Goal: Transaction & Acquisition: Purchase product/service

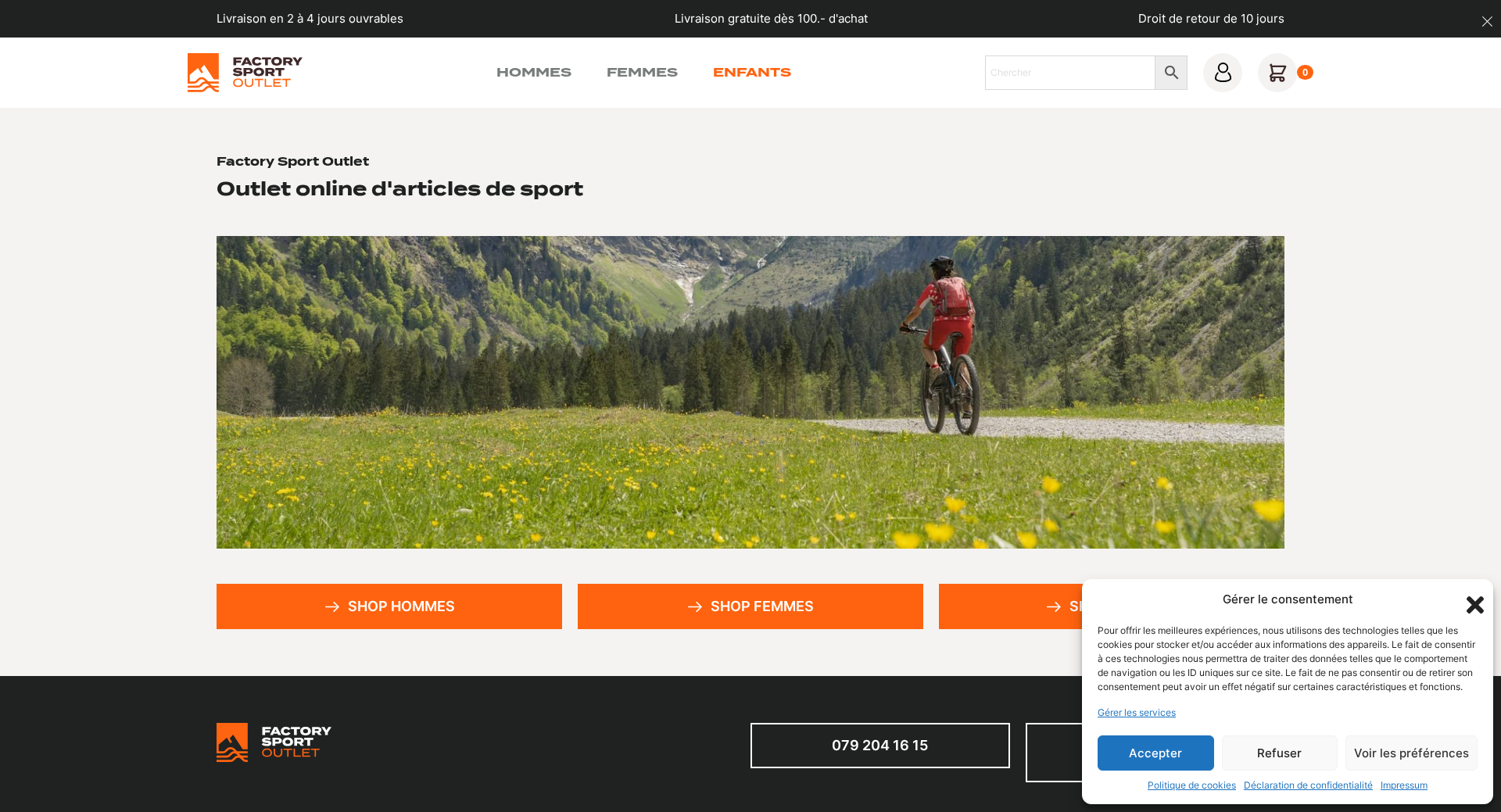
click at [753, 72] on link "Enfants" at bounding box center [752, 72] width 78 height 19
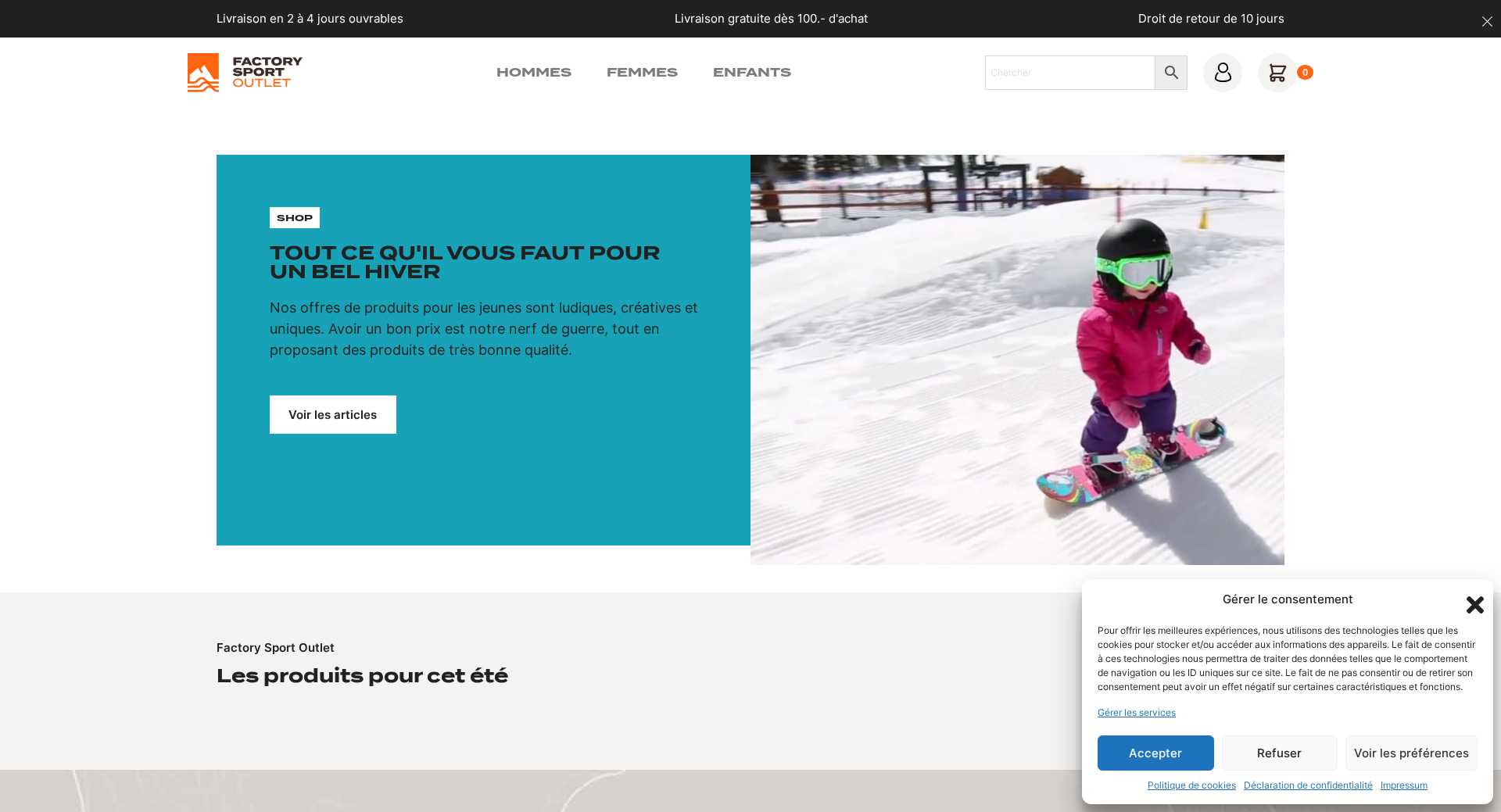
drag, startPoint x: 1164, startPoint y: 752, endPoint x: 681, endPoint y: 535, distance: 529.5
click at [1163, 751] on button "Accepter" at bounding box center [1156, 752] width 117 height 35
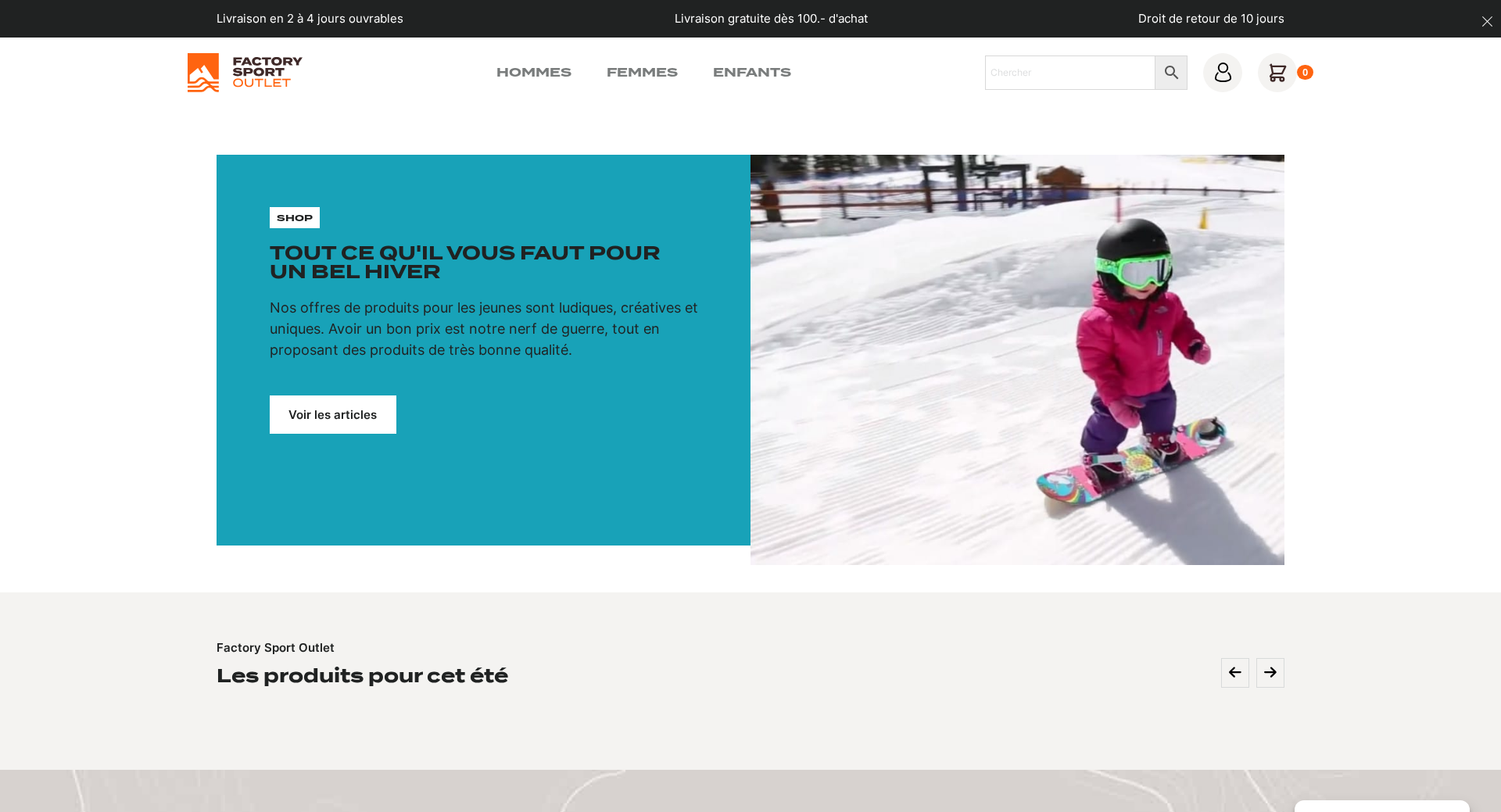
click at [352, 409] on link "Voir les articles" at bounding box center [333, 415] width 127 height 38
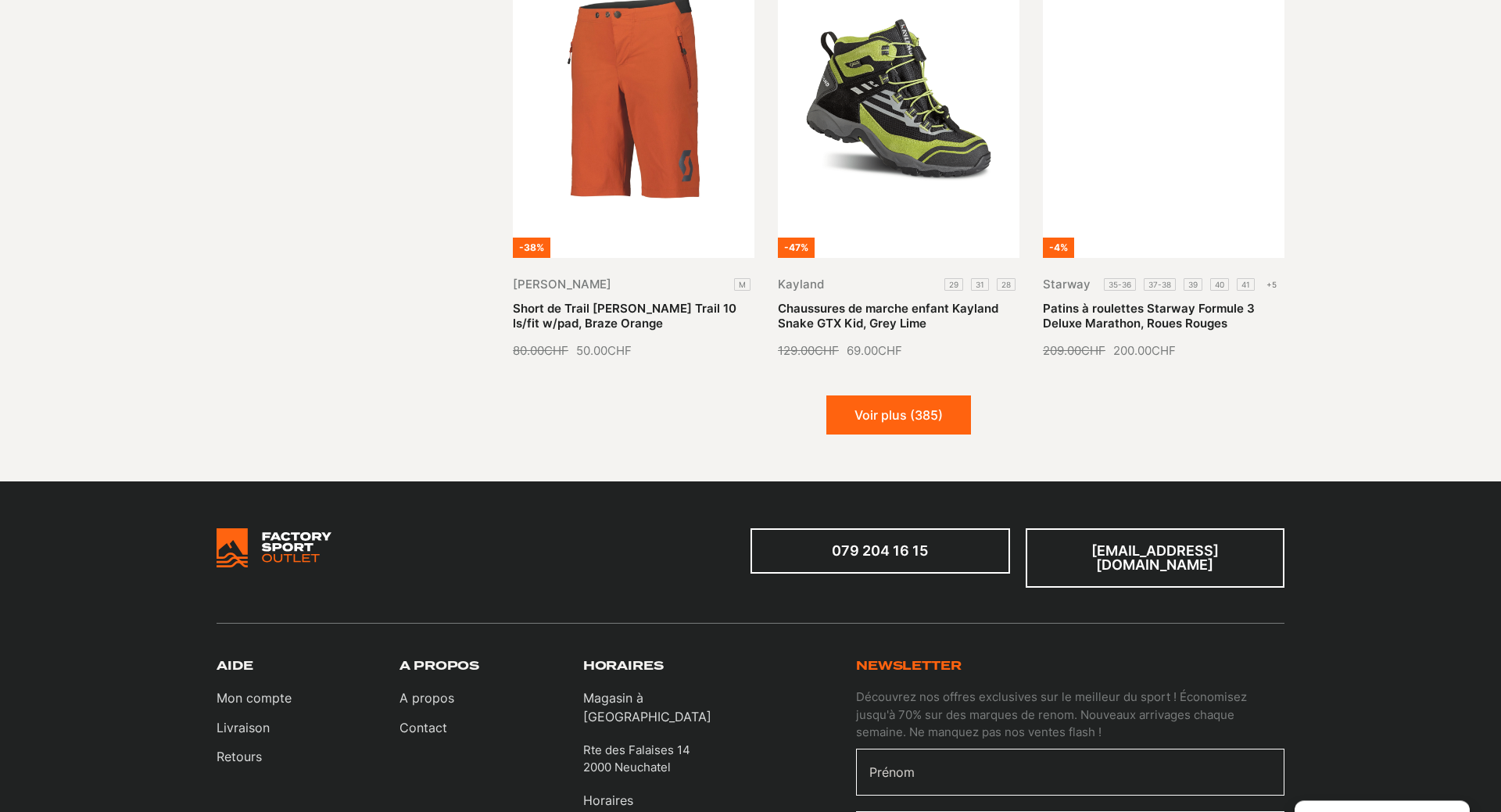
scroll to position [1870, 0]
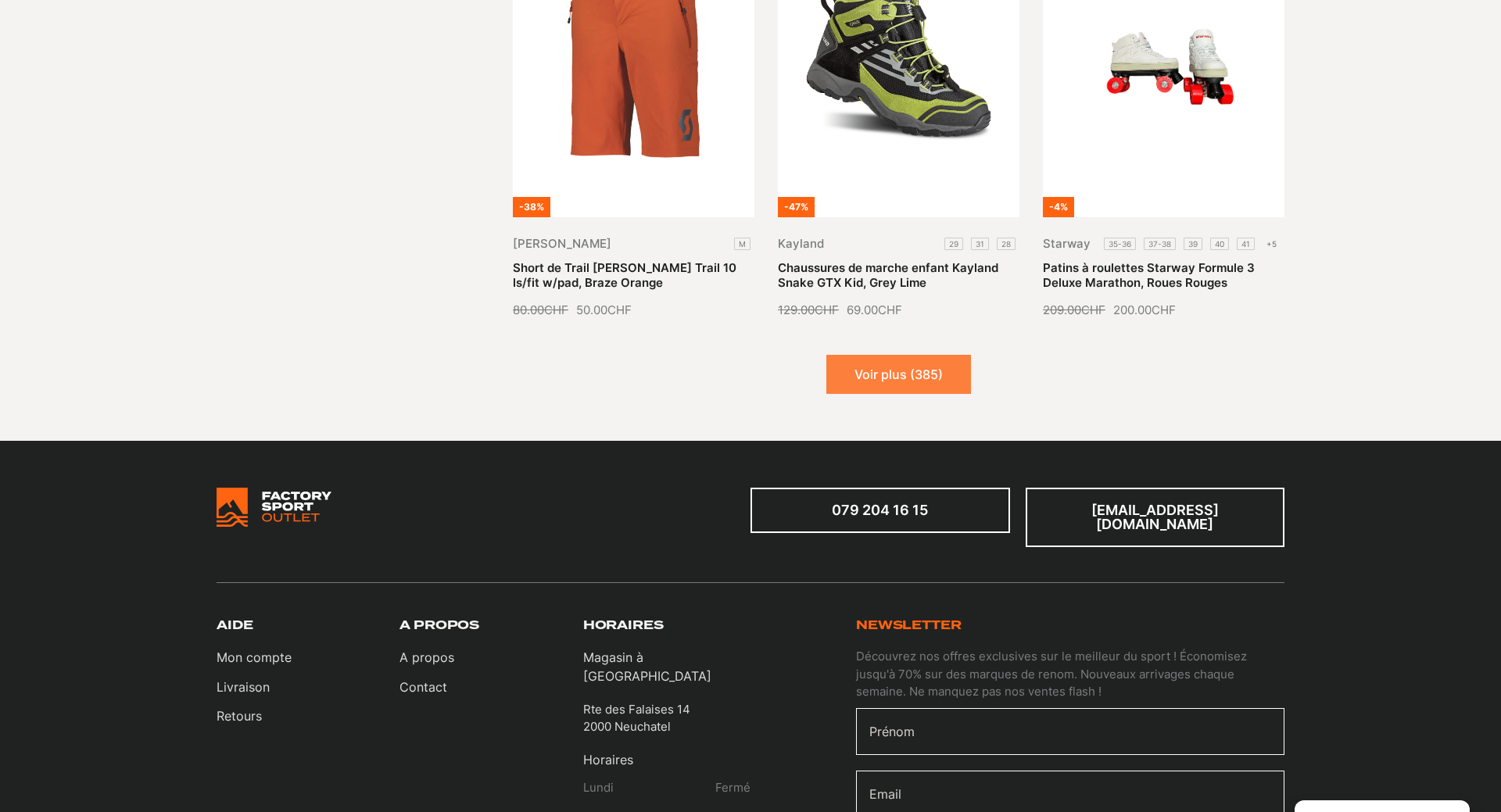
click at [906, 375] on button "Voir plus (385)" at bounding box center [898, 374] width 145 height 39
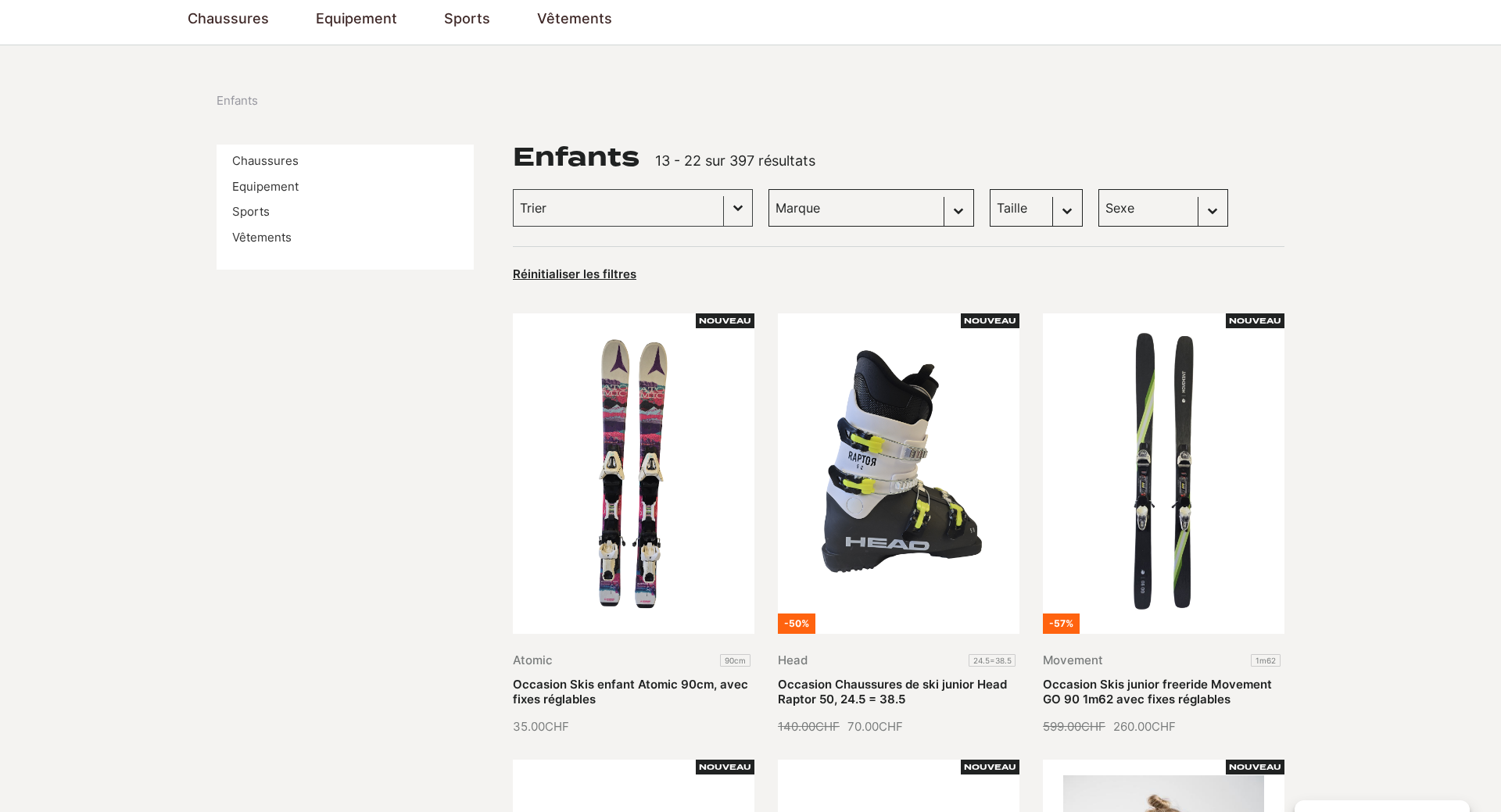
scroll to position [0, 0]
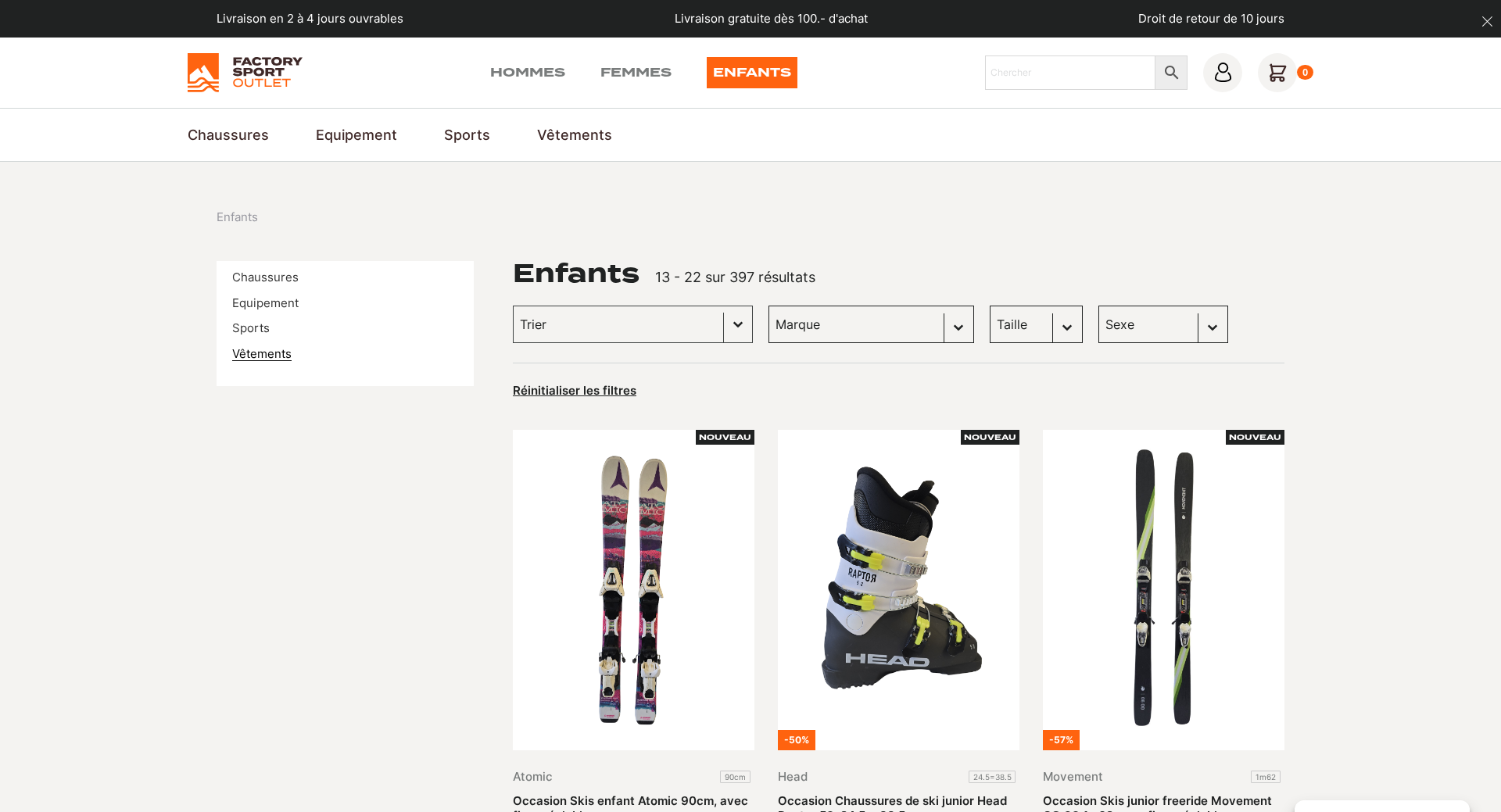
click at [251, 353] on link "Vêtements" at bounding box center [262, 353] width 60 height 15
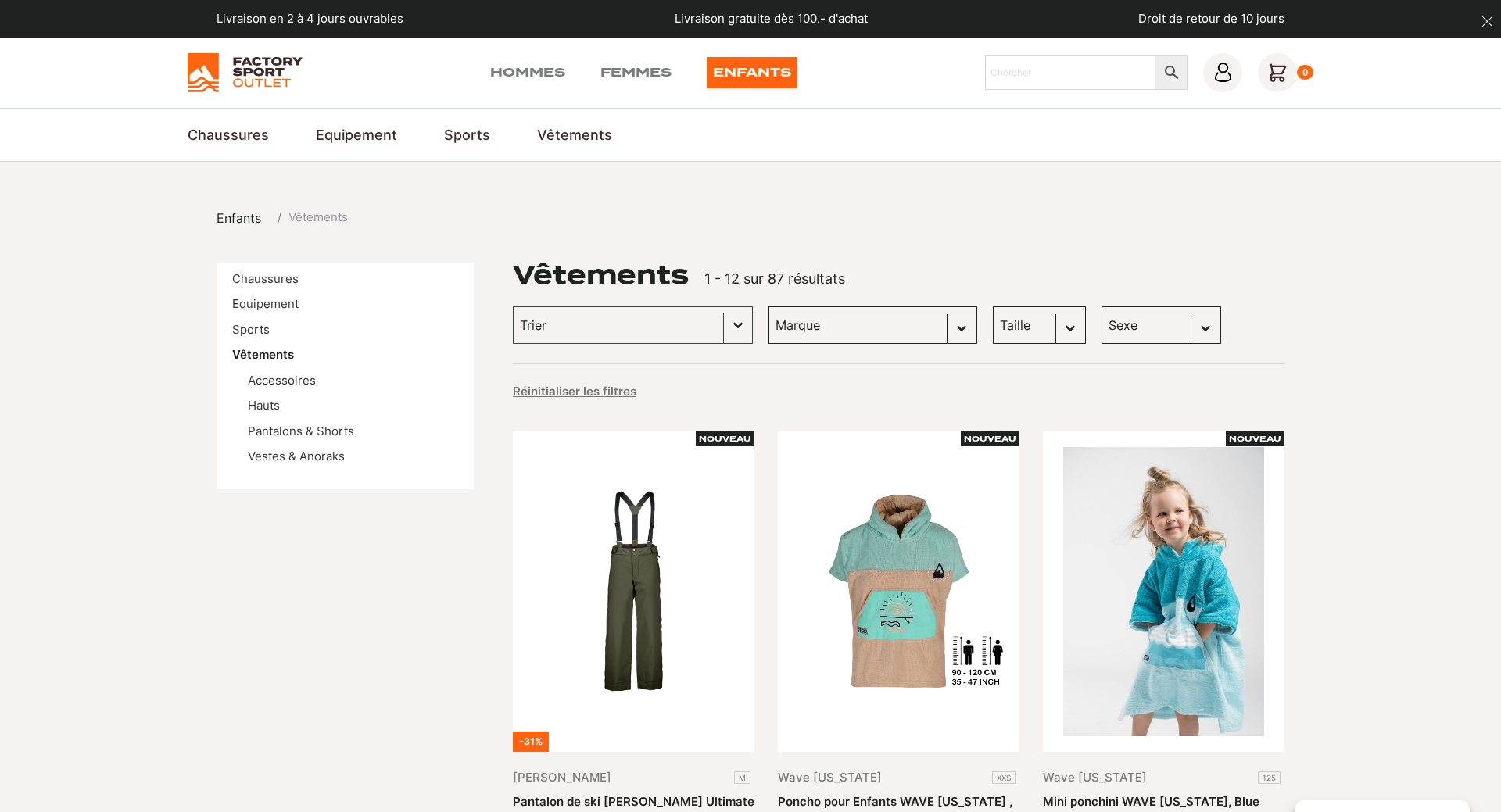
click at [993, 306] on select "Taille 37-41 (1) L (1) M (1)" at bounding box center [1039, 324] width 93 height 37
click at [1042, 327] on select "Taille 37-41 (1) L (1) M (1)" at bounding box center [1039, 324] width 93 height 37
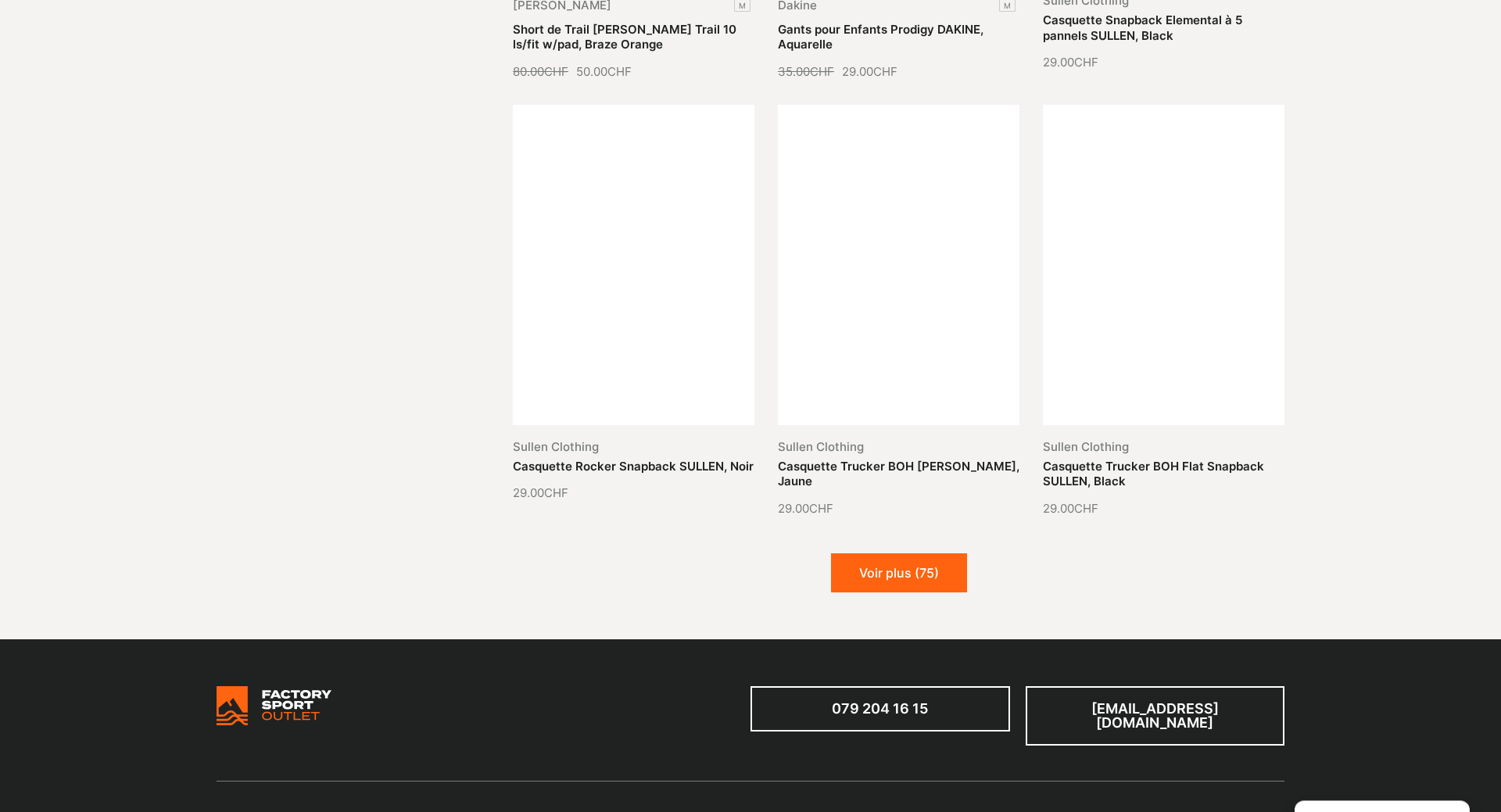
scroll to position [1674, 0]
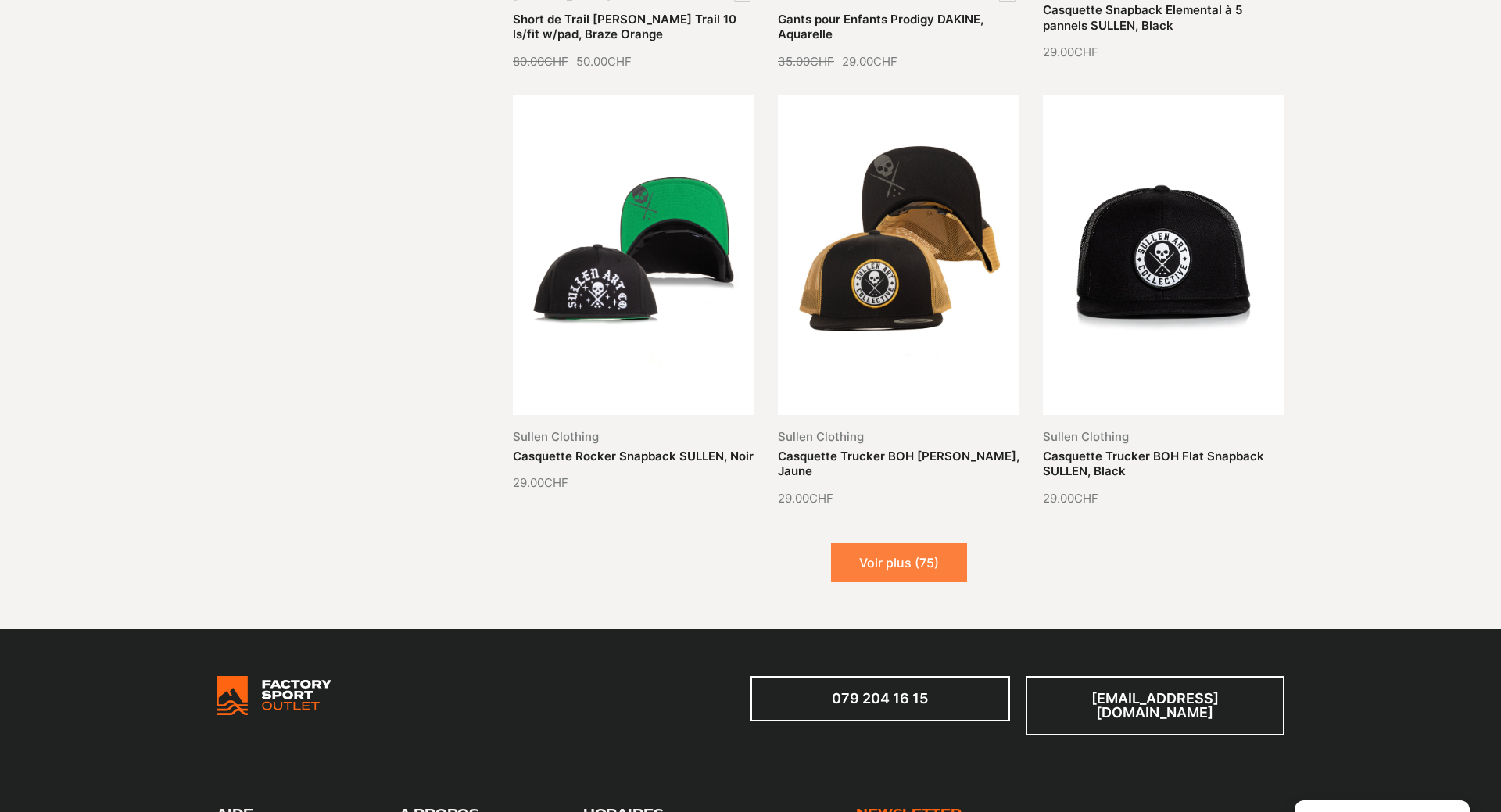
click at [920, 572] on button "Voir plus (75)" at bounding box center [899, 562] width 136 height 39
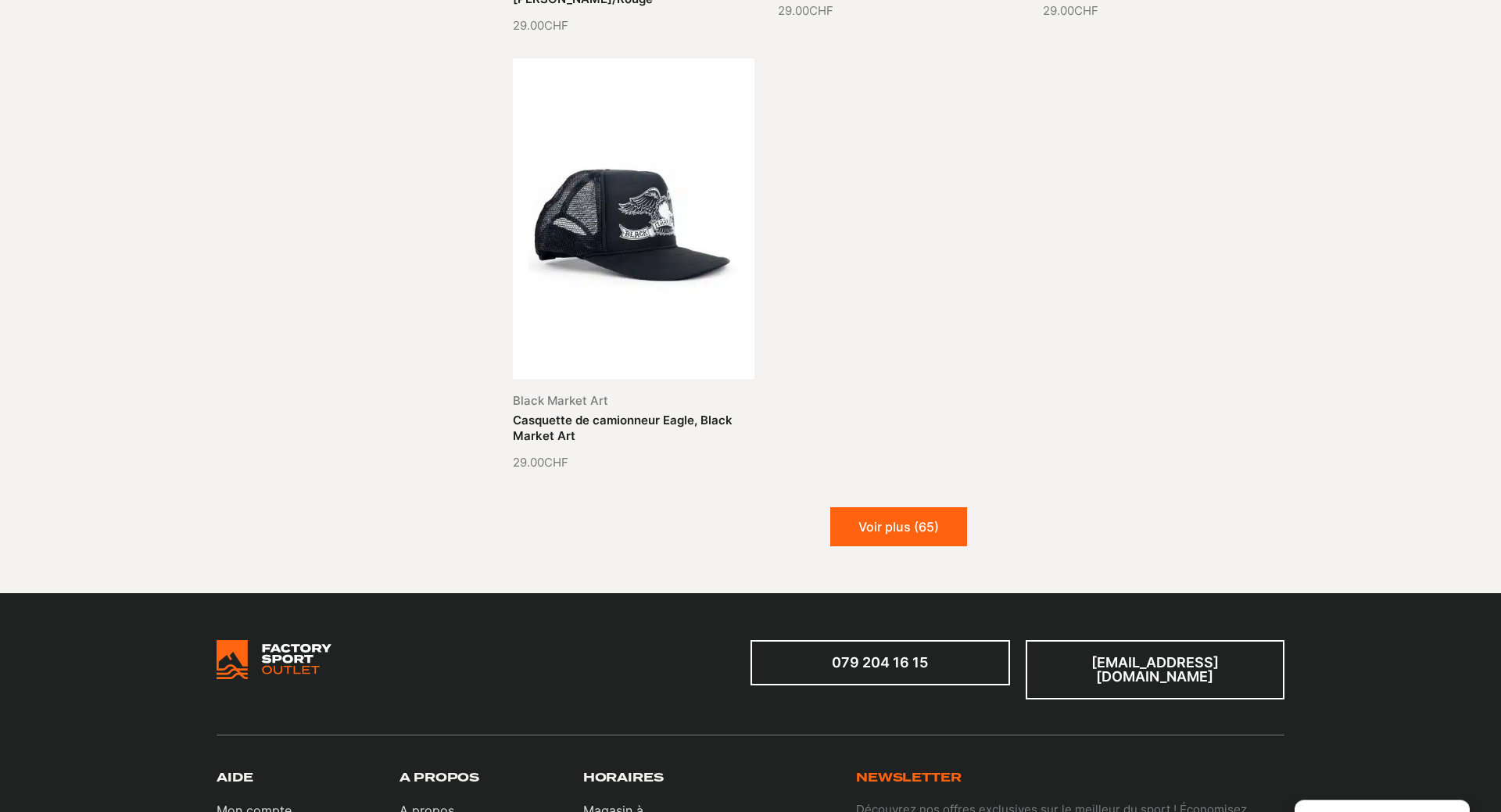
scroll to position [3507, 0]
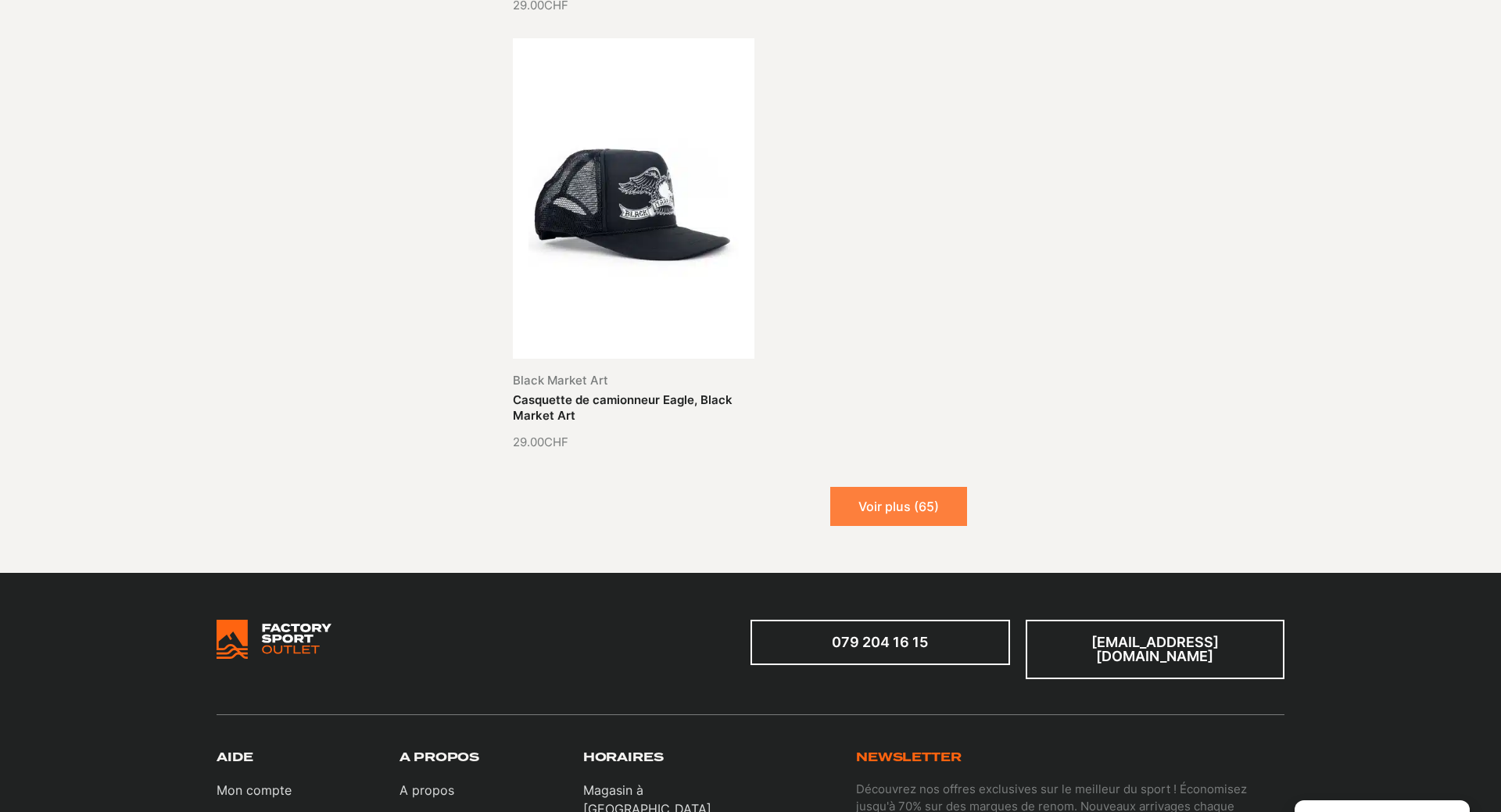
click at [892, 492] on button "Voir plus (65)" at bounding box center [898, 506] width 137 height 39
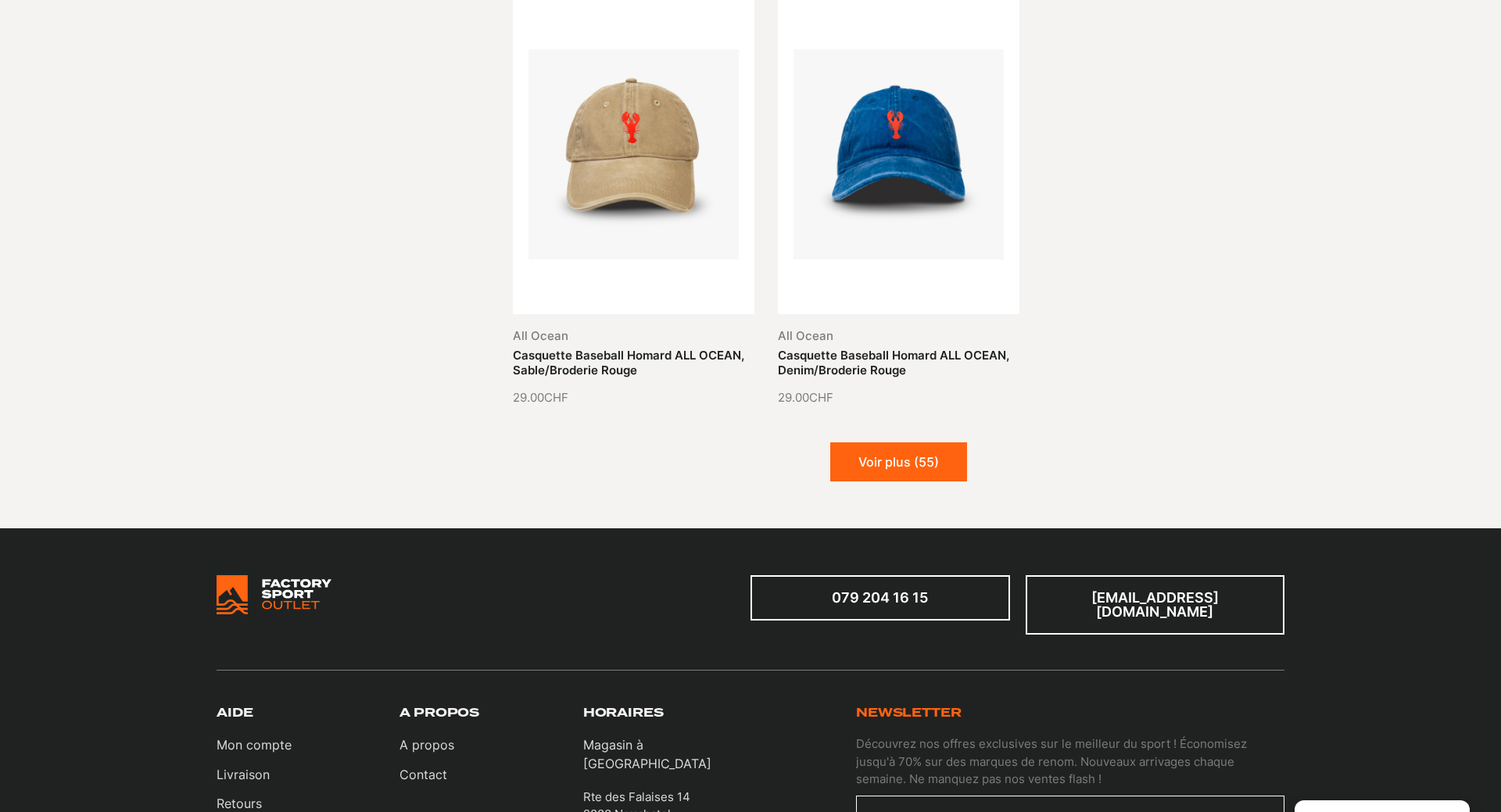
scroll to position [4942, 0]
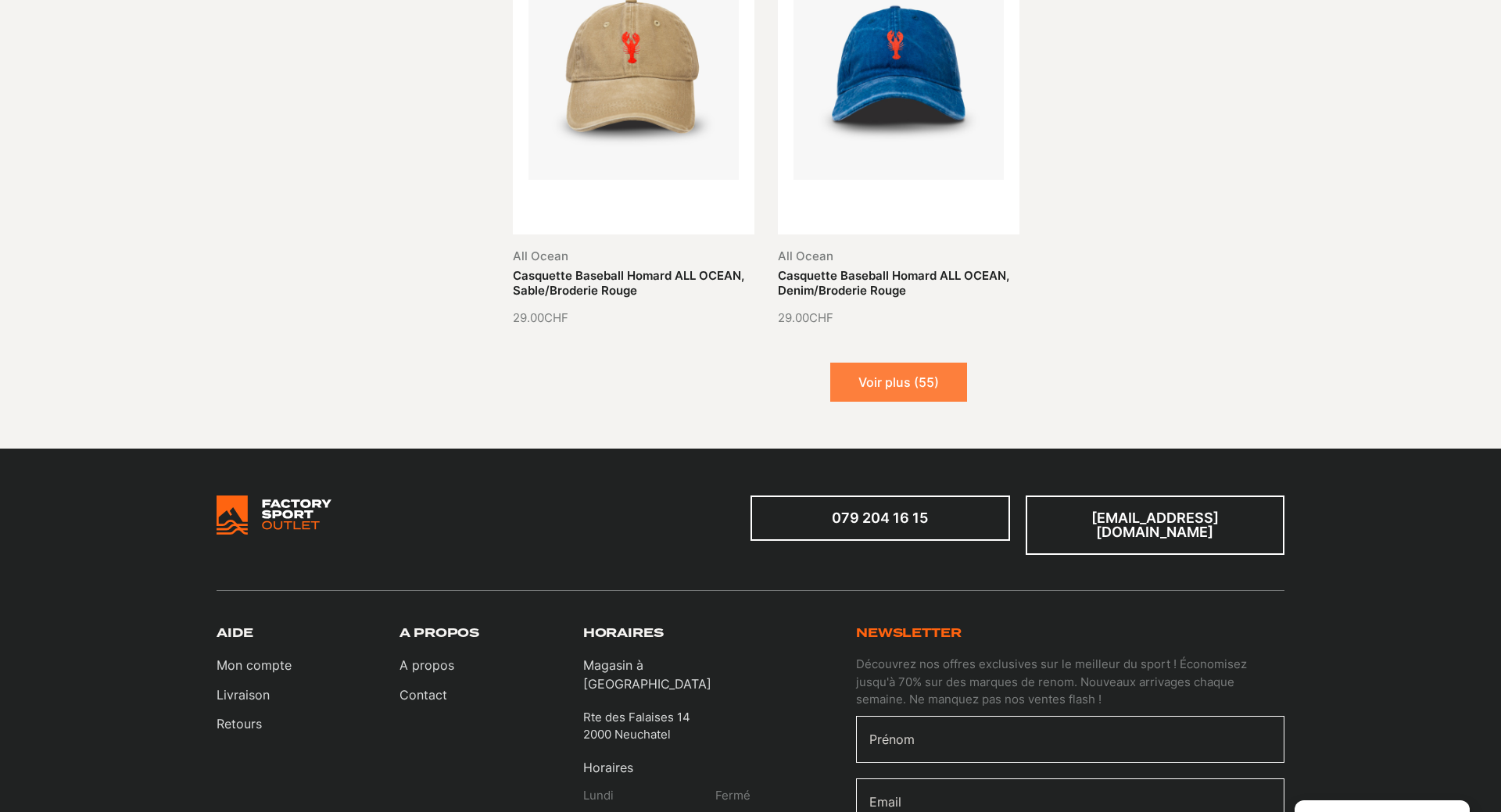
click at [902, 363] on button "Voir plus (55)" at bounding box center [898, 382] width 137 height 39
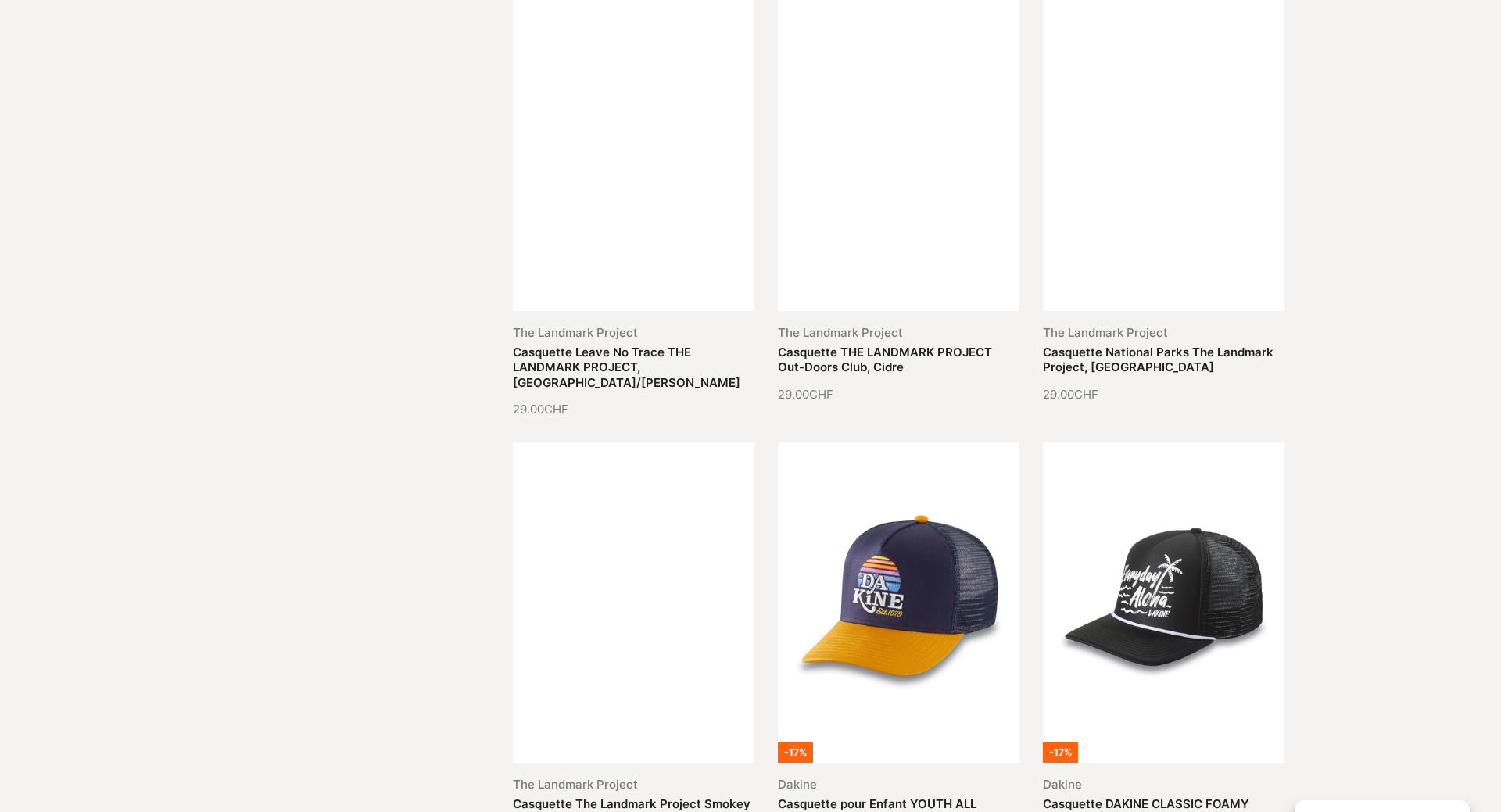
scroll to position [6138, 0]
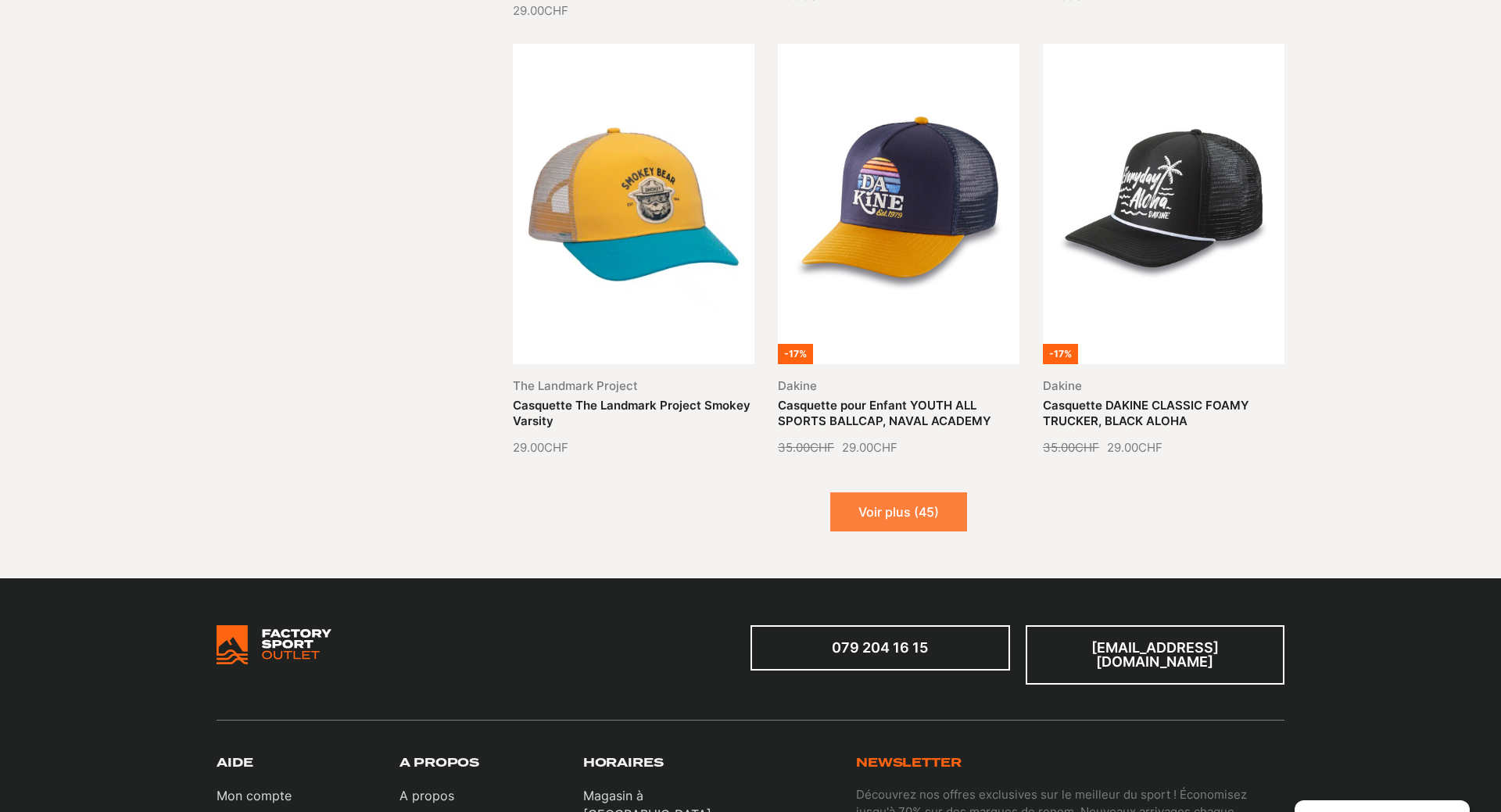
click at [889, 495] on button "Voir plus (45)" at bounding box center [898, 512] width 137 height 39
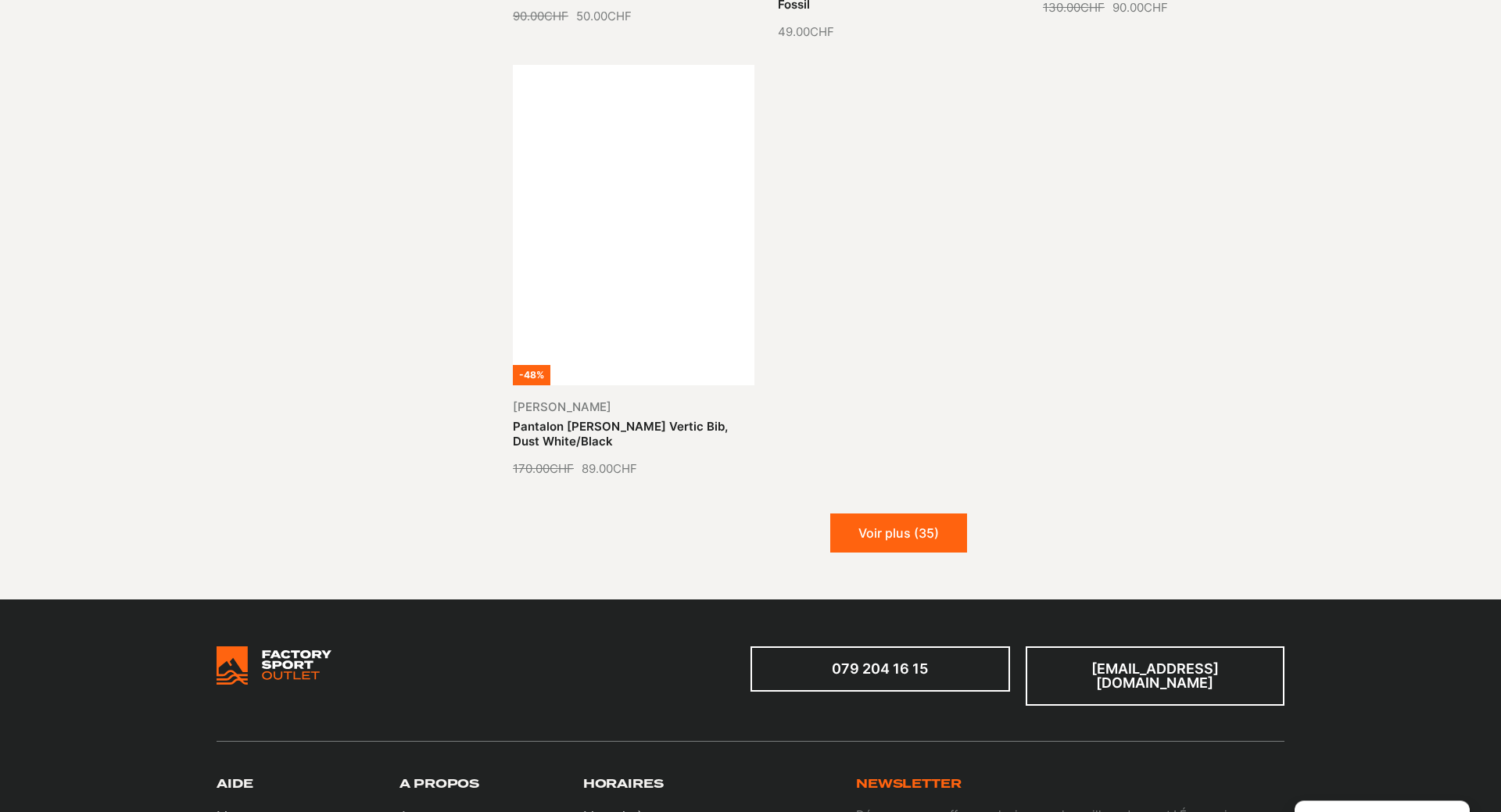
scroll to position [7892, 0]
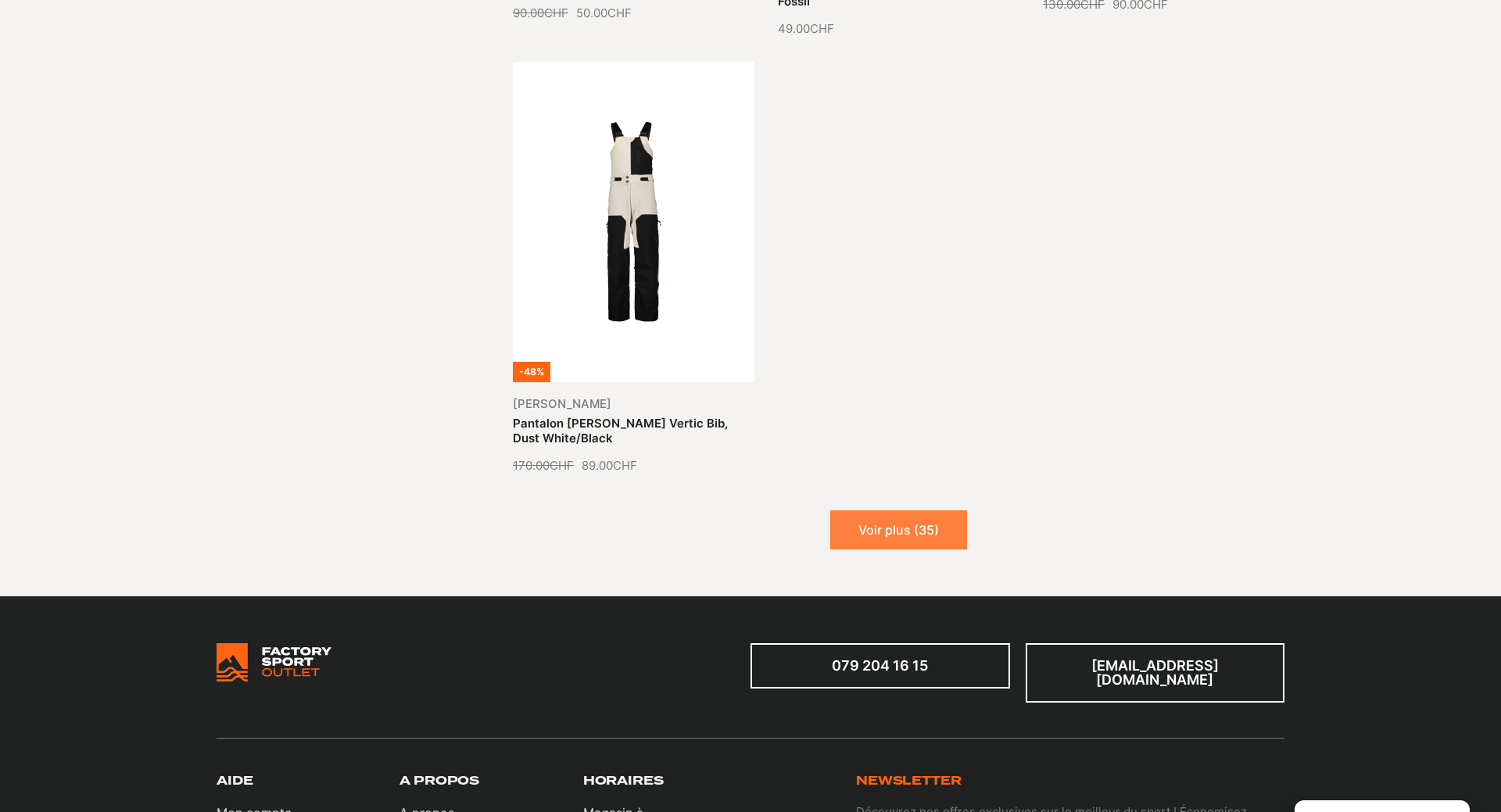
click at [878, 512] on button "Voir plus (35)" at bounding box center [898, 530] width 137 height 39
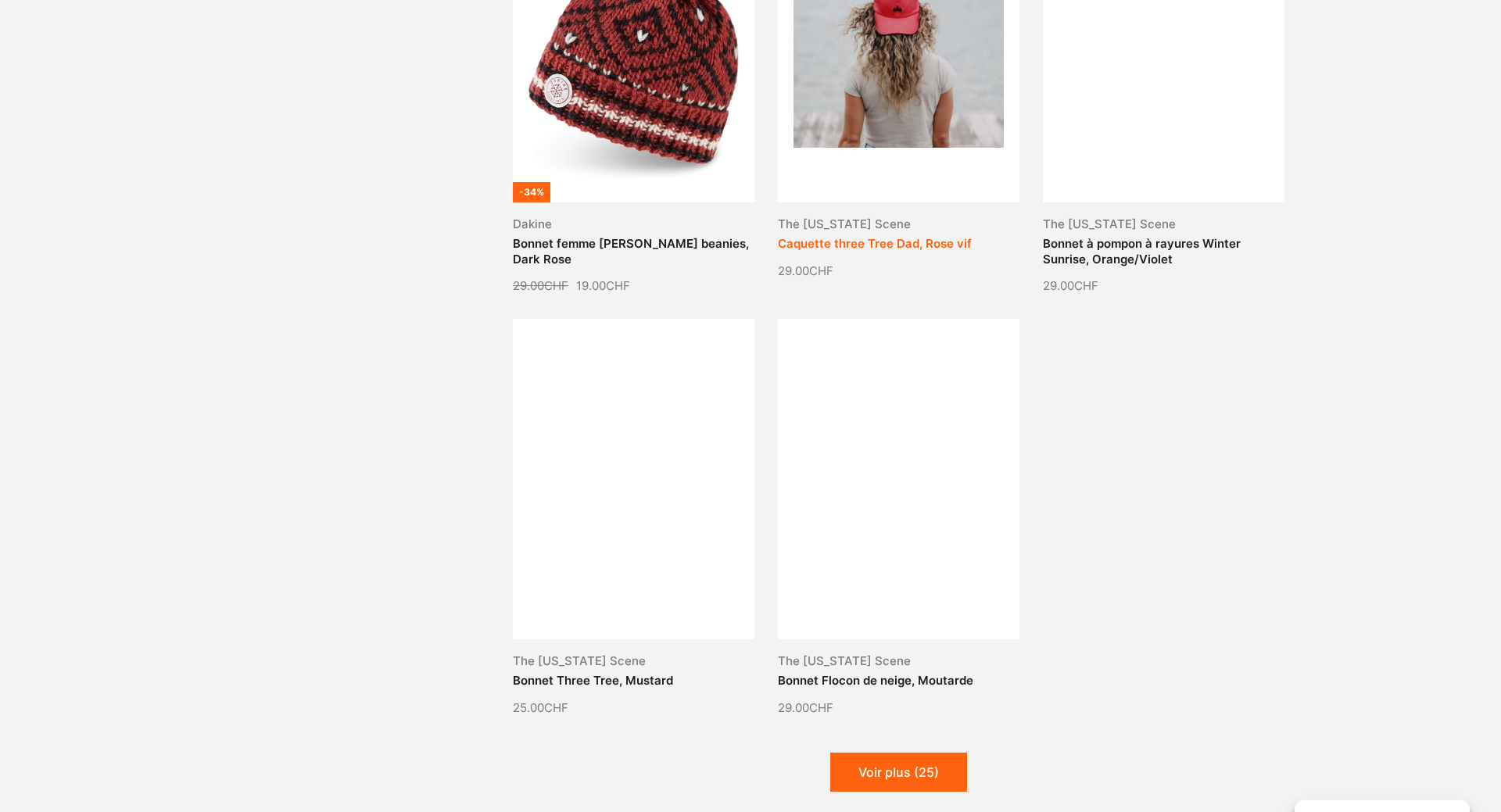
scroll to position [9088, 0]
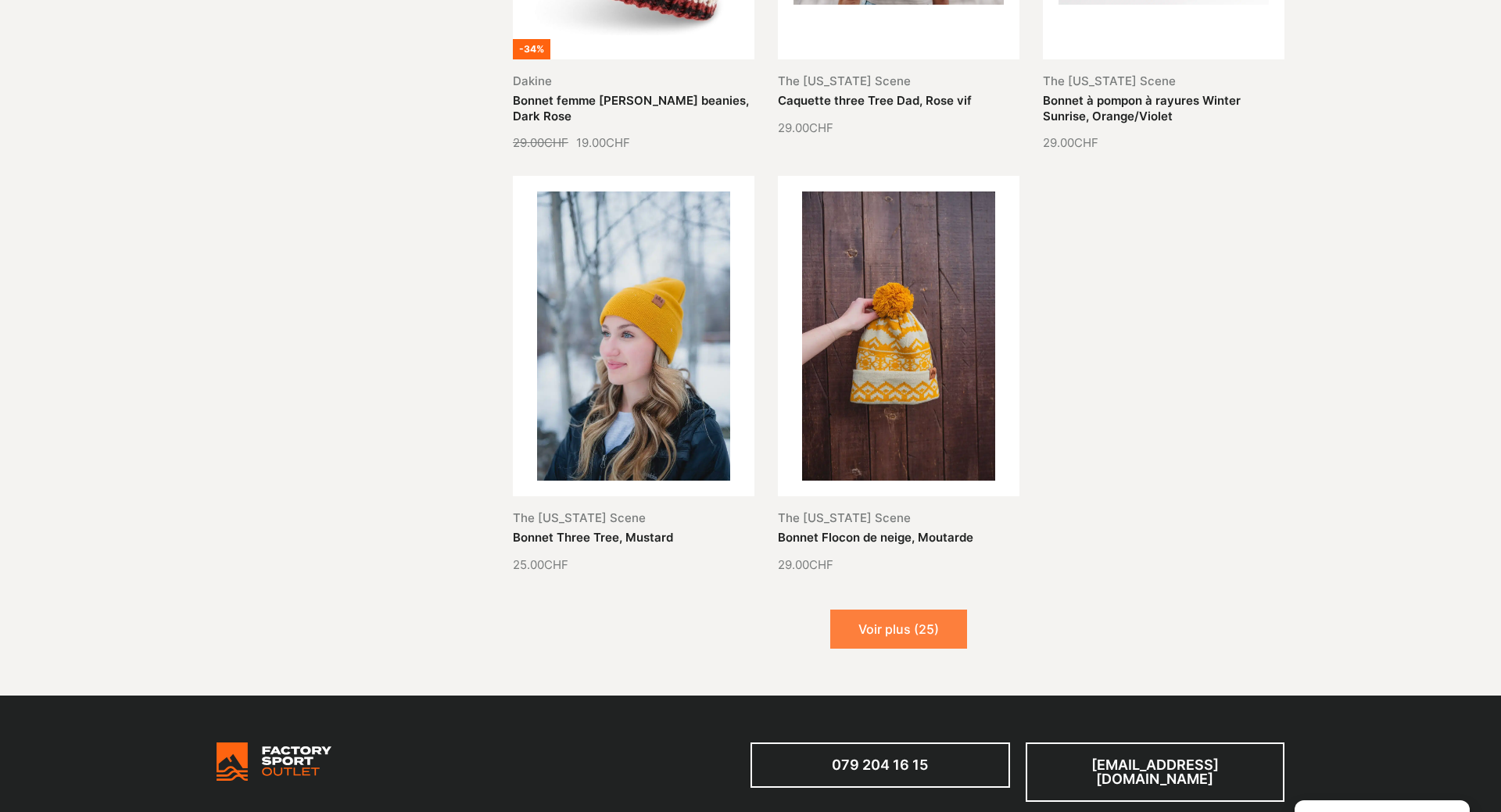
click at [905, 609] on button "Voir plus (25)" at bounding box center [898, 628] width 137 height 39
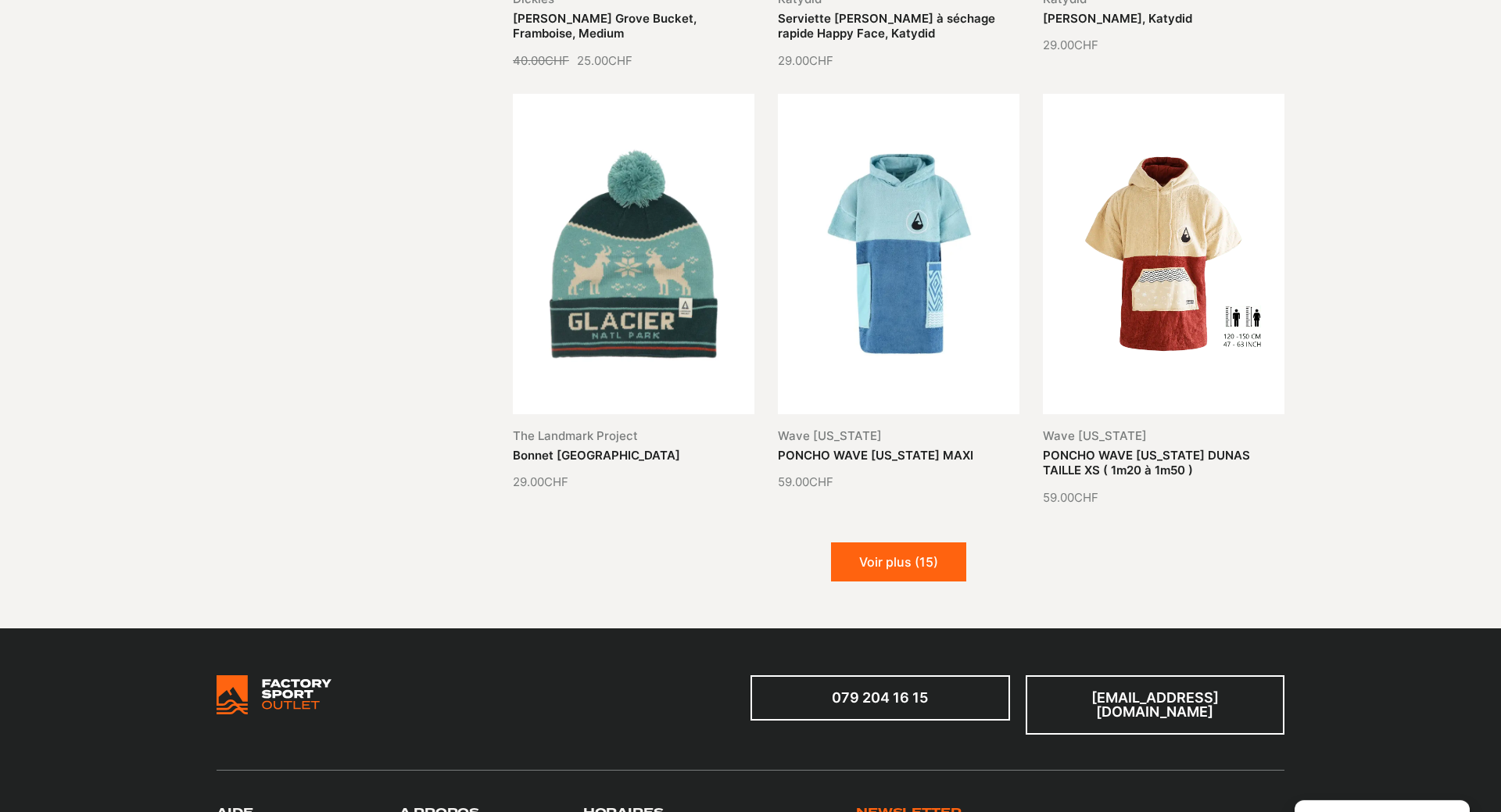
scroll to position [10522, 0]
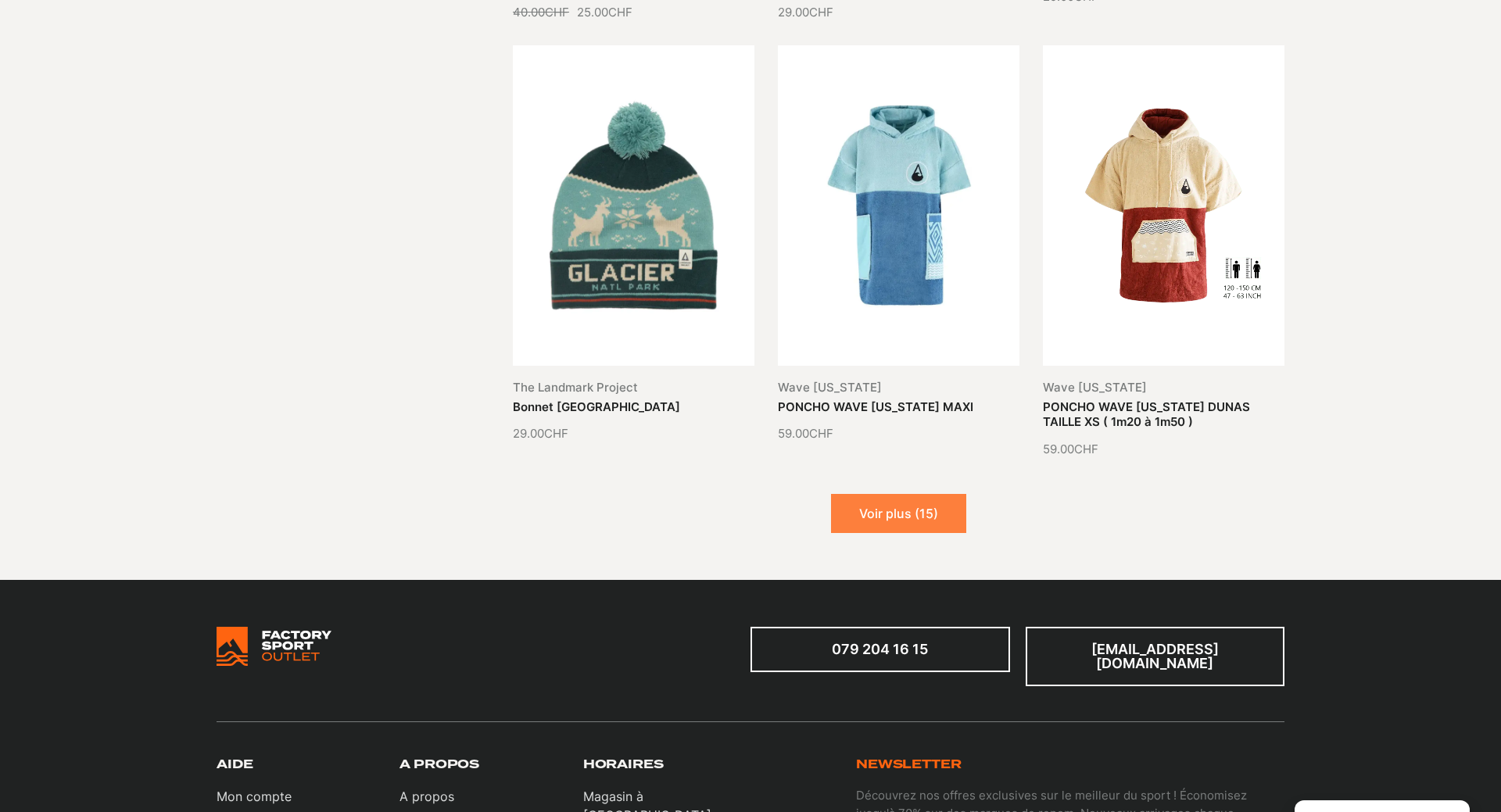
click at [917, 494] on button "Voir plus (15)" at bounding box center [898, 513] width 135 height 39
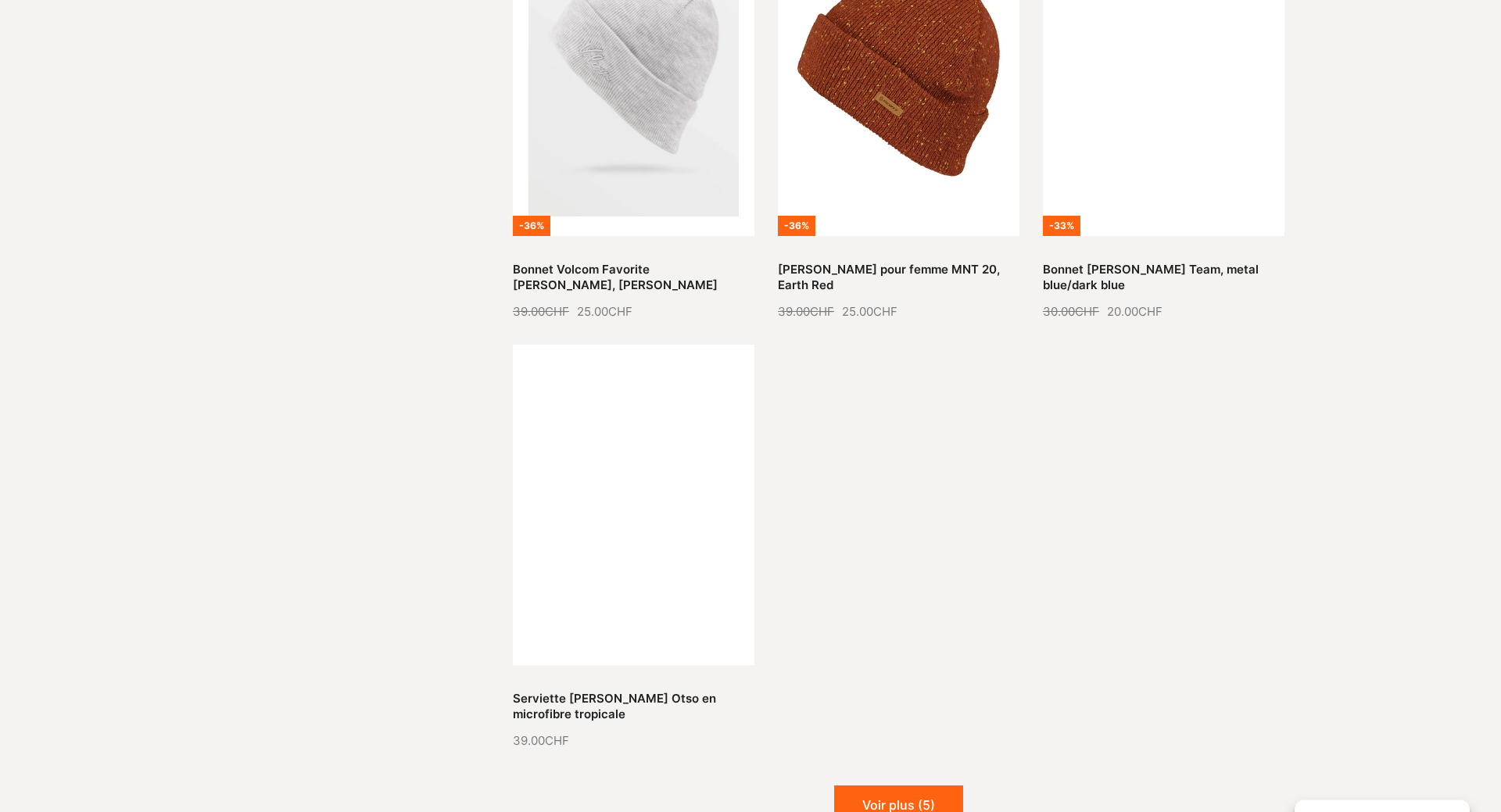
scroll to position [12197, 0]
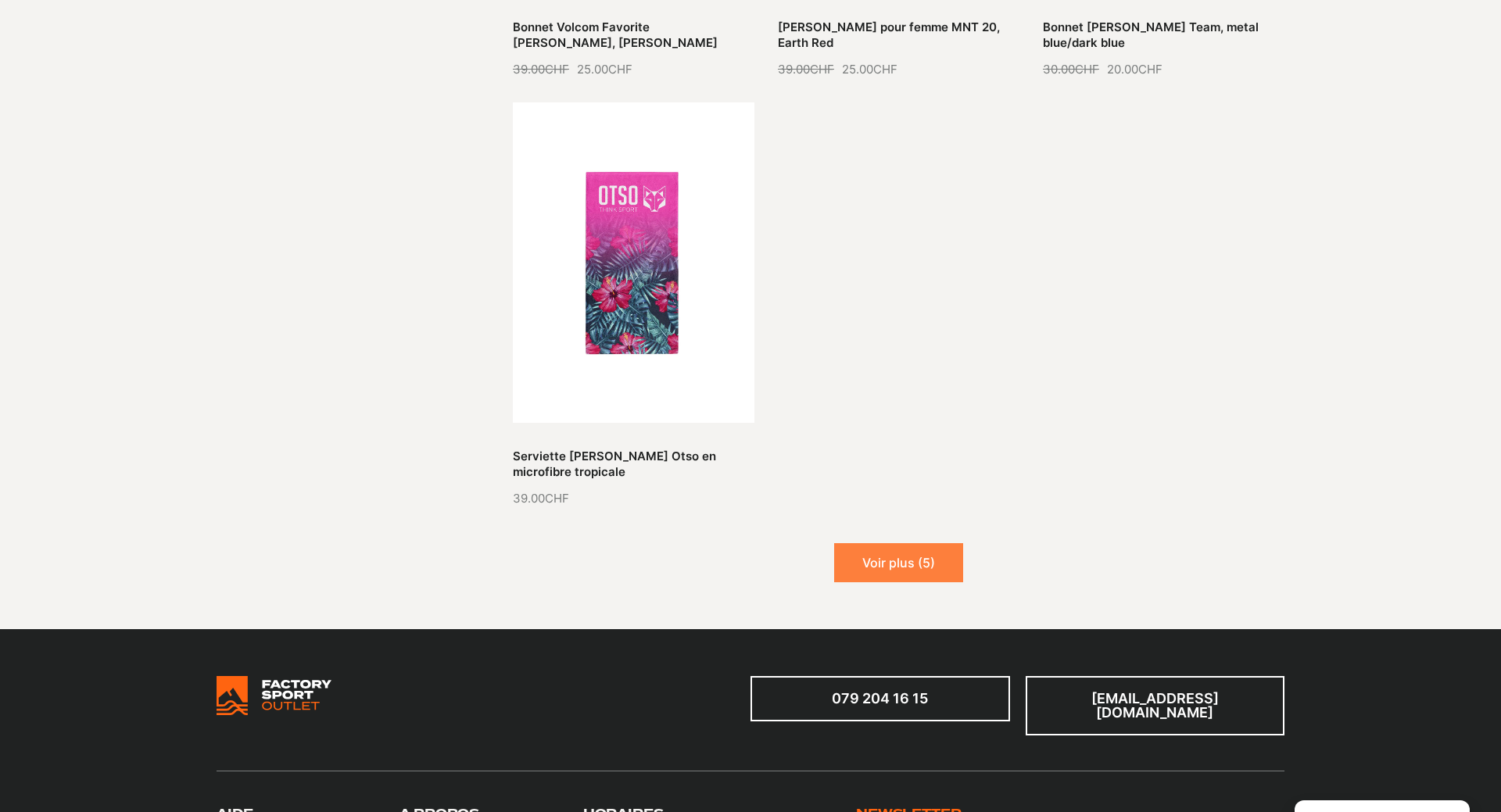
click at [880, 543] on button "Voir plus (5)" at bounding box center [898, 562] width 129 height 39
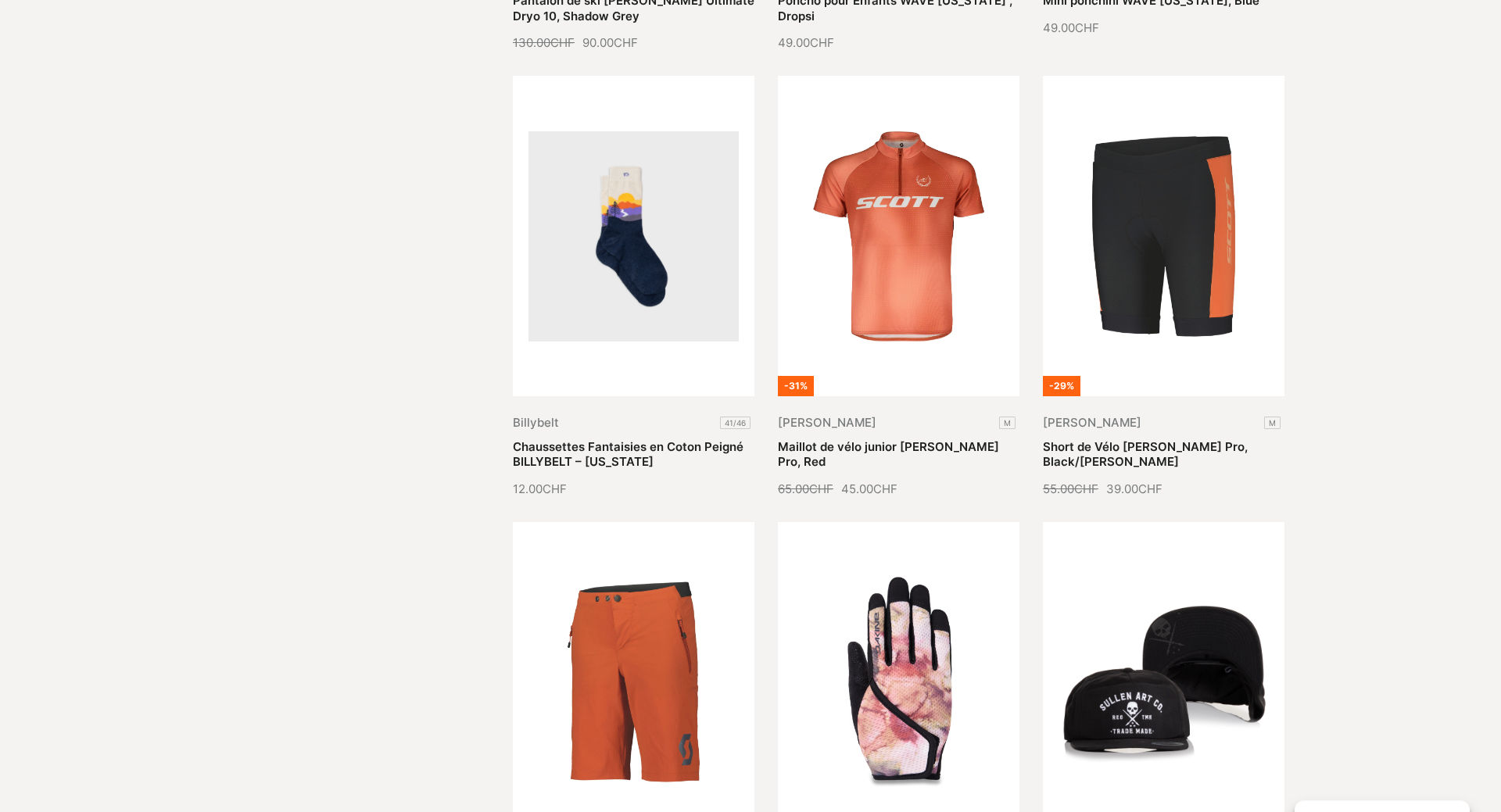
scroll to position [0, 0]
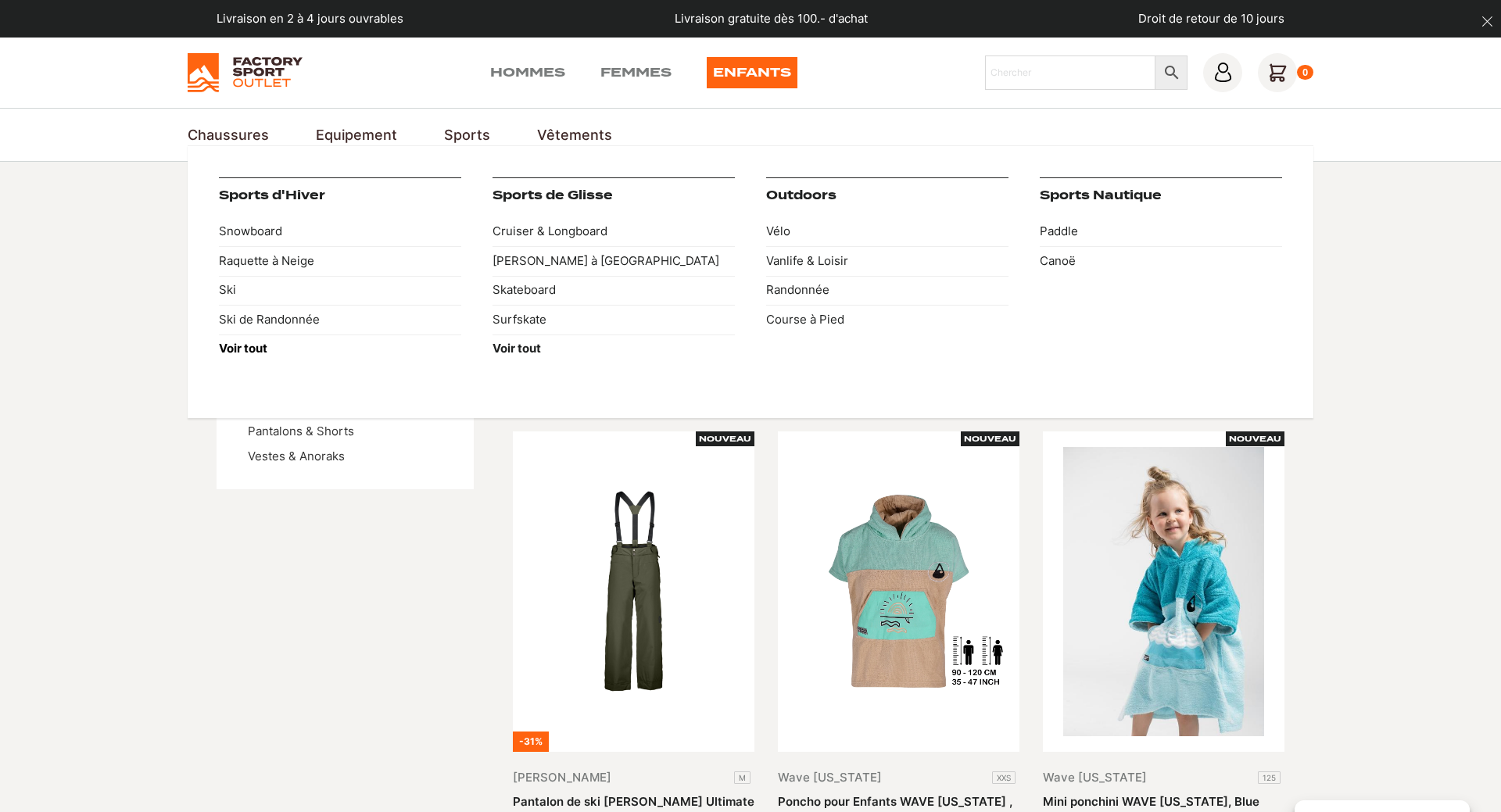
click at [252, 348] on strong "Voir tout" at bounding box center [243, 348] width 49 height 15
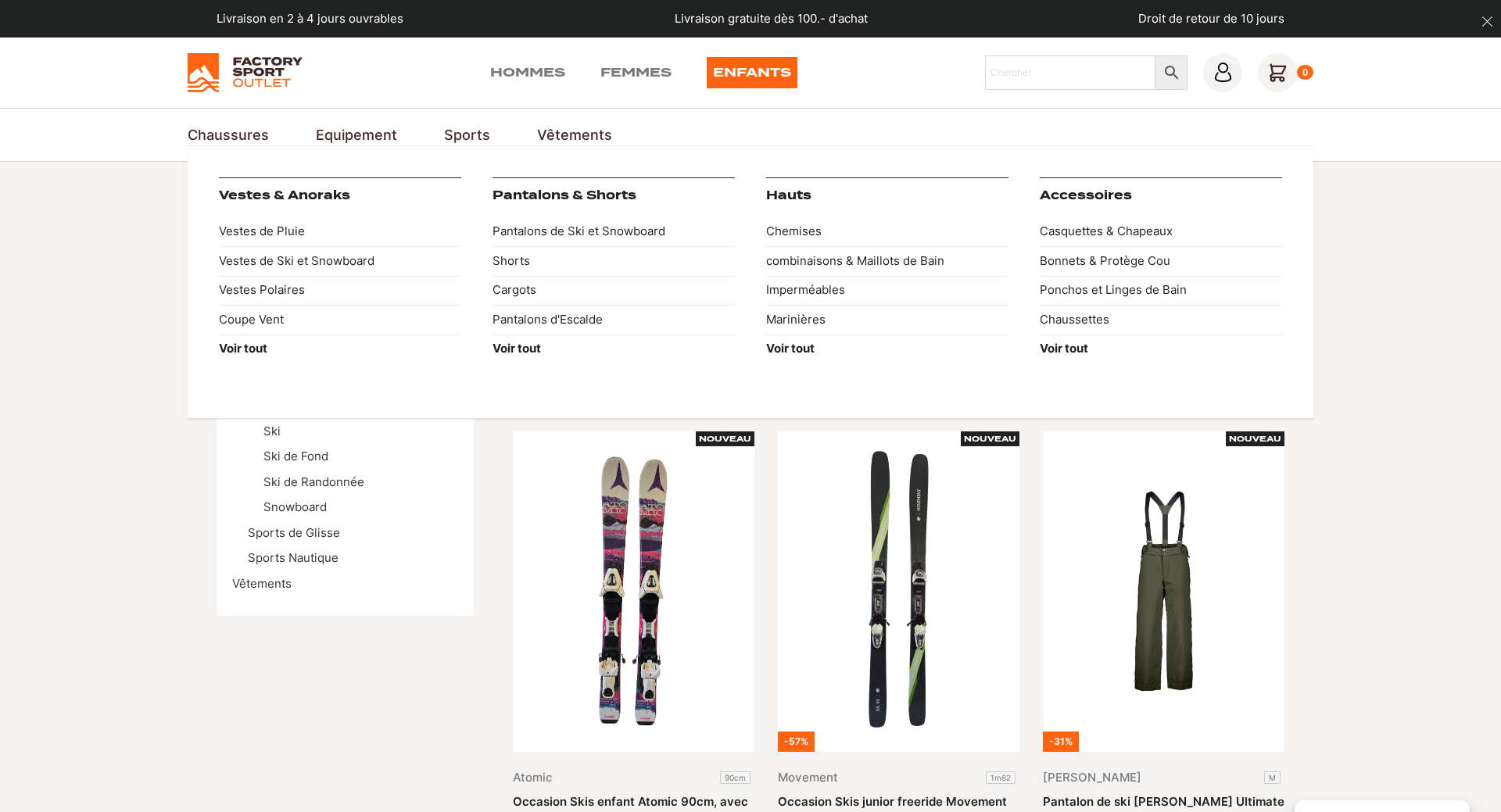
click at [561, 127] on link "Vêtements" at bounding box center [575, 134] width 75 height 21
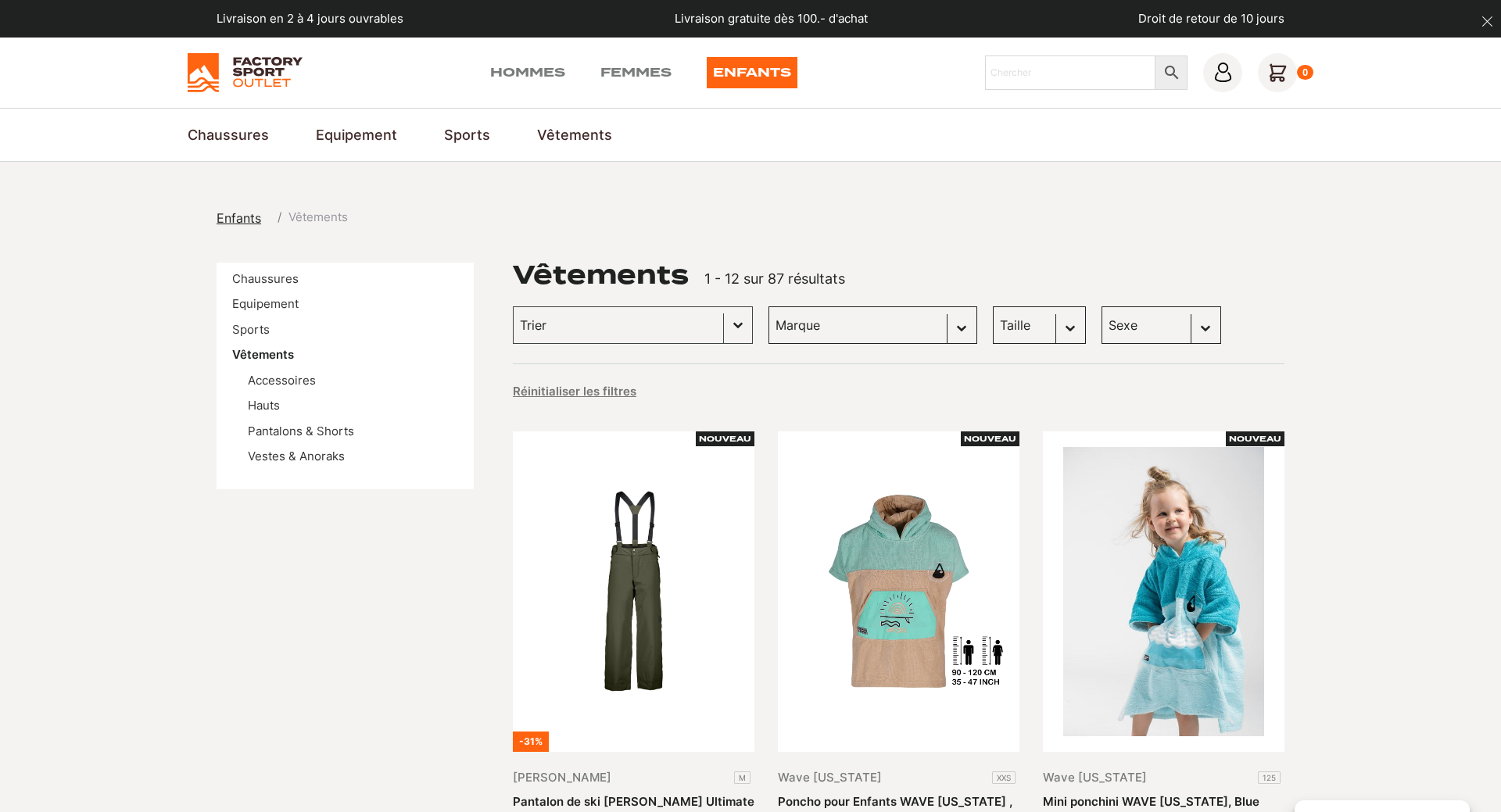
click at [633, 73] on link "Femmes" at bounding box center [636, 73] width 71 height 31
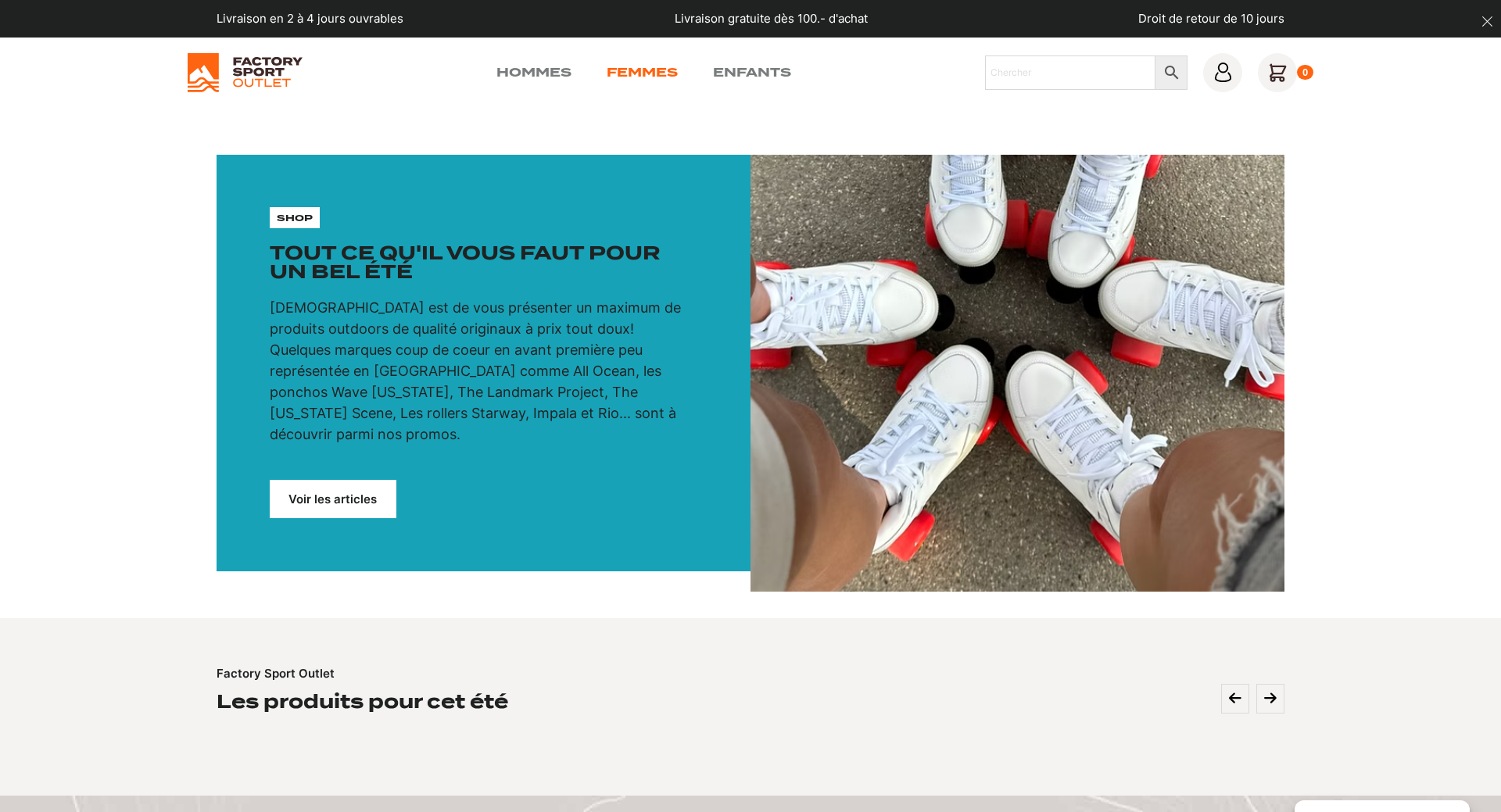
click at [624, 67] on link "Femmes" at bounding box center [642, 72] width 71 height 19
click at [261, 80] on img at bounding box center [245, 72] width 115 height 39
